Goal: Go to known website: Access a specific website the user already knows

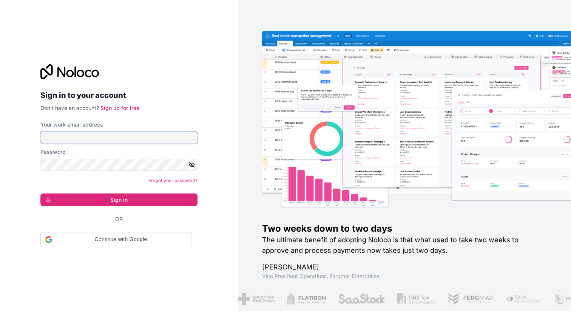
click at [114, 134] on input "Your work email address" at bounding box center [118, 137] width 157 height 12
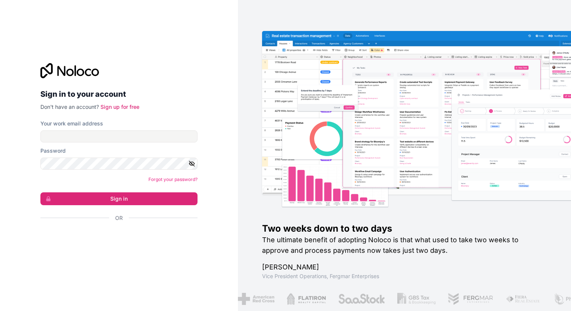
click at [138, 114] on div "Sign in to your account Don't have an account? Sign up for free Your work email…" at bounding box center [118, 155] width 157 height 185
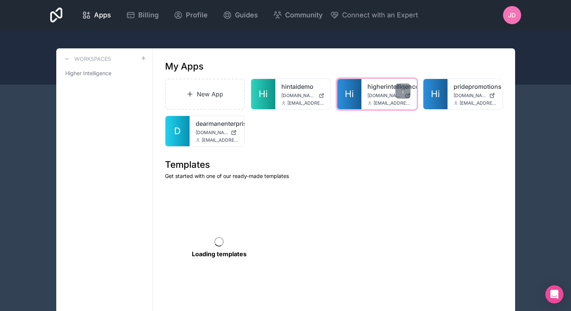
click at [364, 85] on div "higherintelligencetemplate [DOMAIN_NAME] [EMAIL_ADDRESS][DOMAIN_NAME]" at bounding box center [388, 94] width 55 height 30
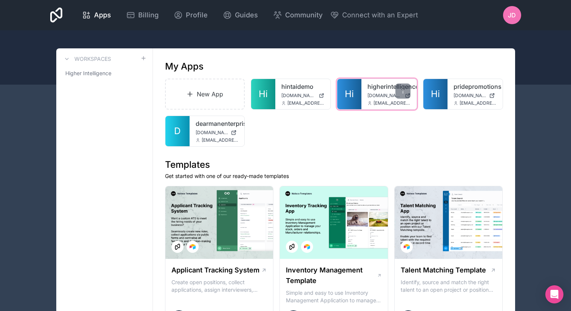
click at [353, 88] on span "Hi" at bounding box center [349, 94] width 9 height 12
